Goal: Find contact information: Find contact information

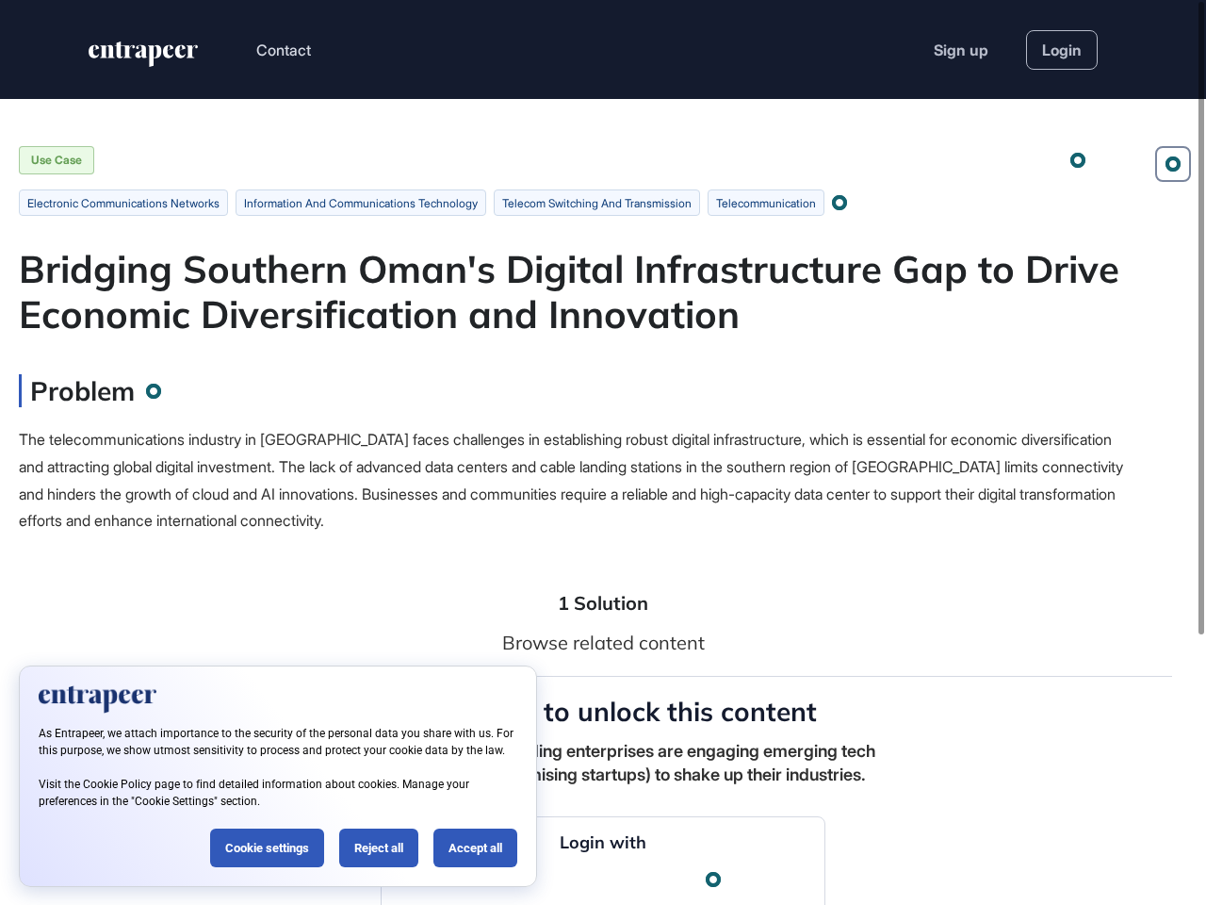
click at [603, 452] on div "The telecommunications industry in [GEOGRAPHIC_DATA] faces challenges in establ…" at bounding box center [575, 480] width 1112 height 108
click at [285, 50] on button "Contact" at bounding box center [283, 50] width 55 height 25
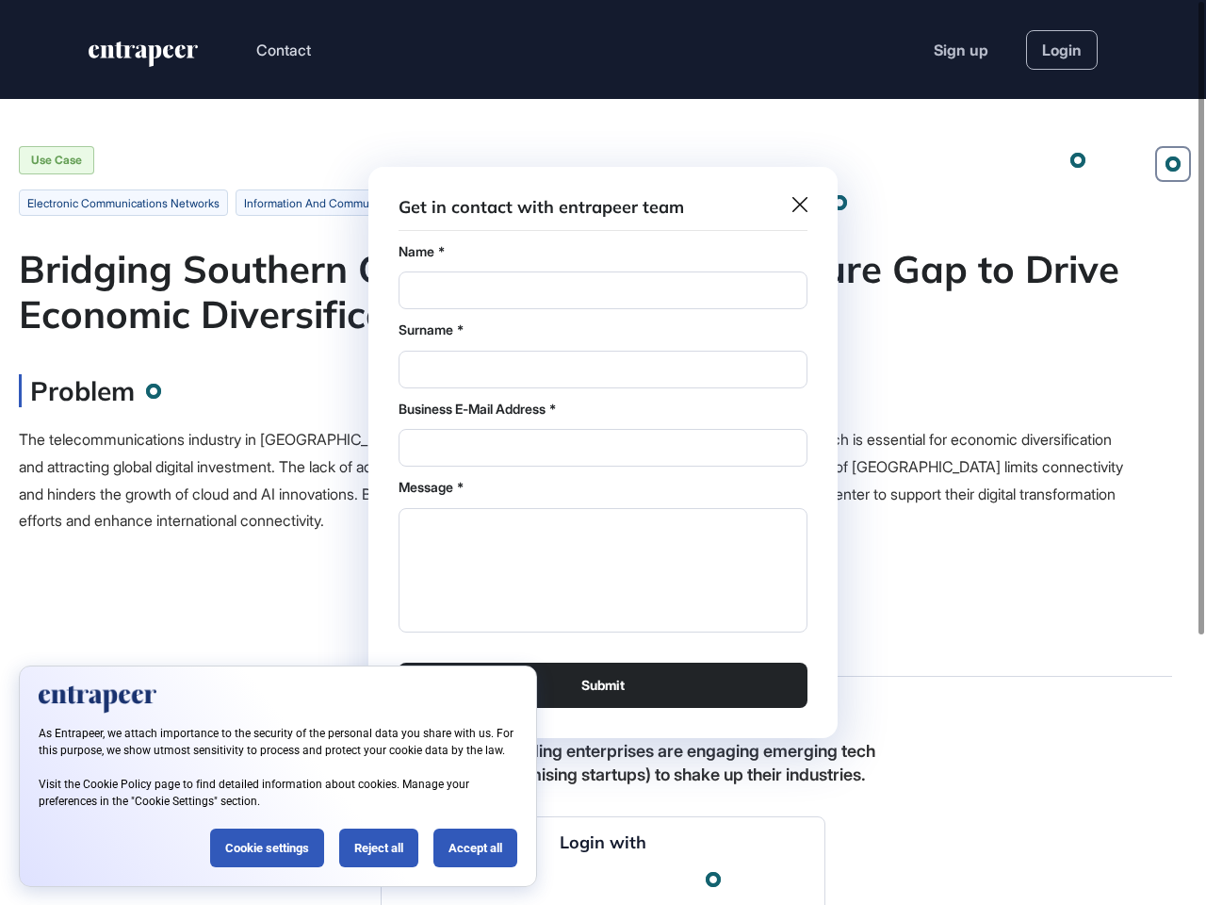
click at [1173, 164] on div at bounding box center [603, 452] width 1206 height 905
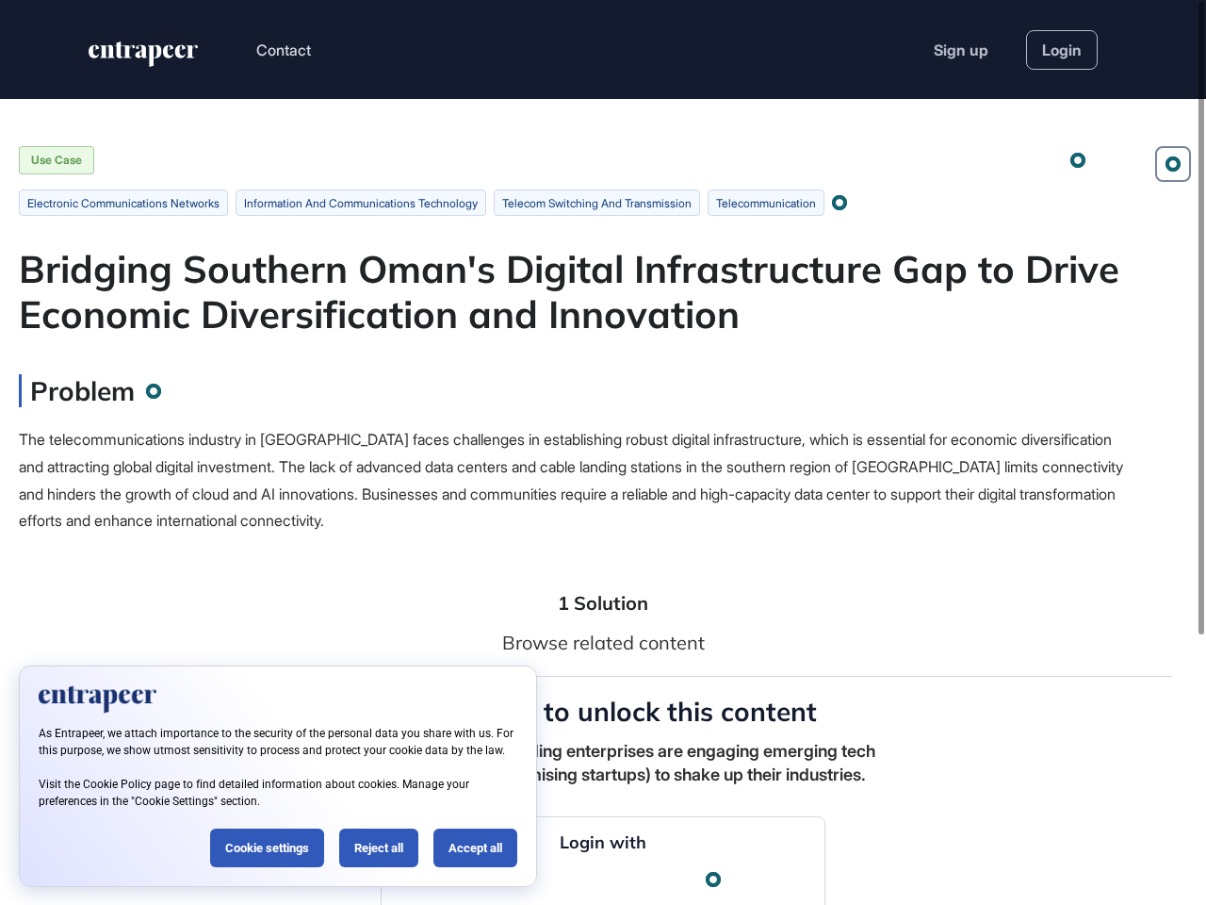
click at [1078, 160] on div at bounding box center [1078, 160] width 3 height 3
click at [845, 203] on div at bounding box center [839, 202] width 11 height 11
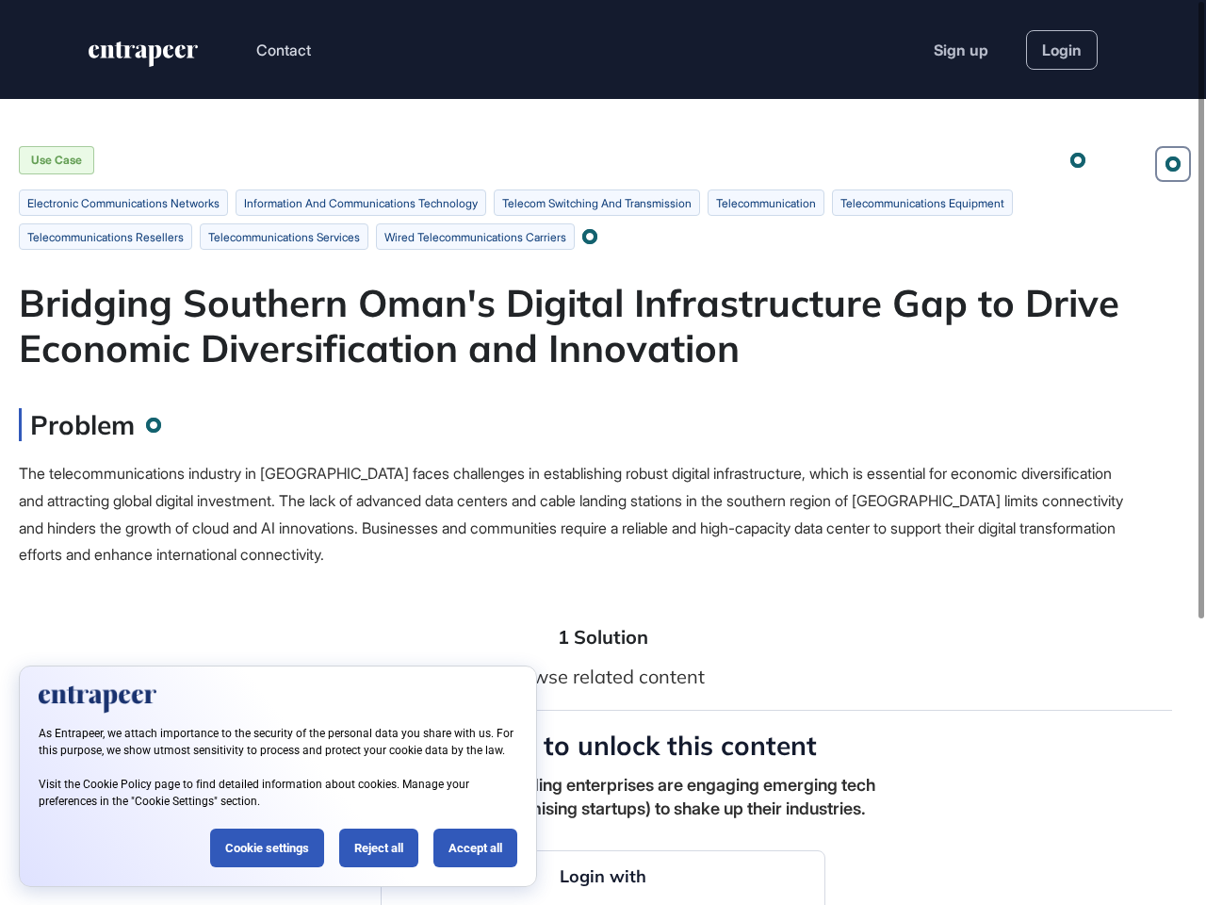
click at [575, 480] on span "The telecommunications industry in [GEOGRAPHIC_DATA] faces challenges in establ…" at bounding box center [571, 514] width 1105 height 100
click at [1202, 452] on div at bounding box center [1202, 310] width 6 height 616
